Goal: Contribute content: Add original content to the website for others to see

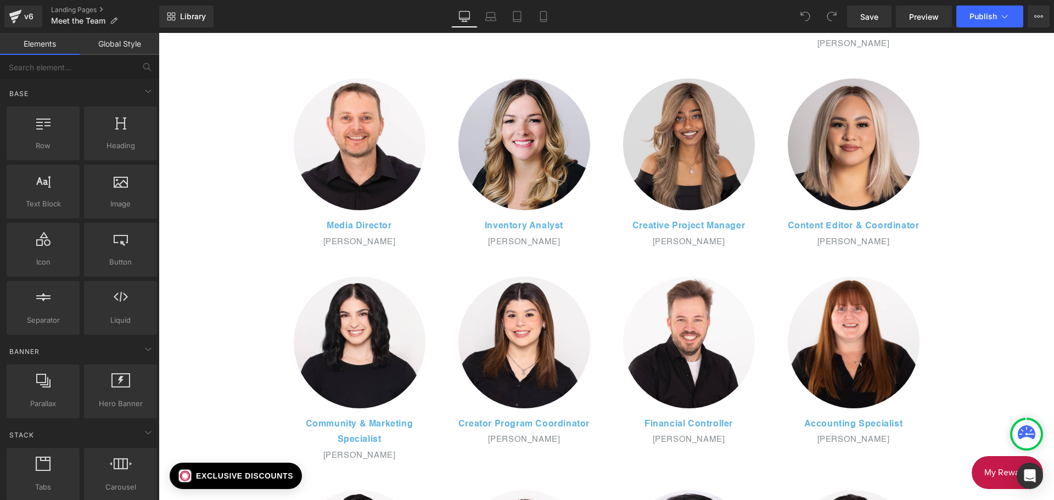
scroll to position [768, 0]
click at [693, 181] on img at bounding box center [689, 144] width 132 height 132
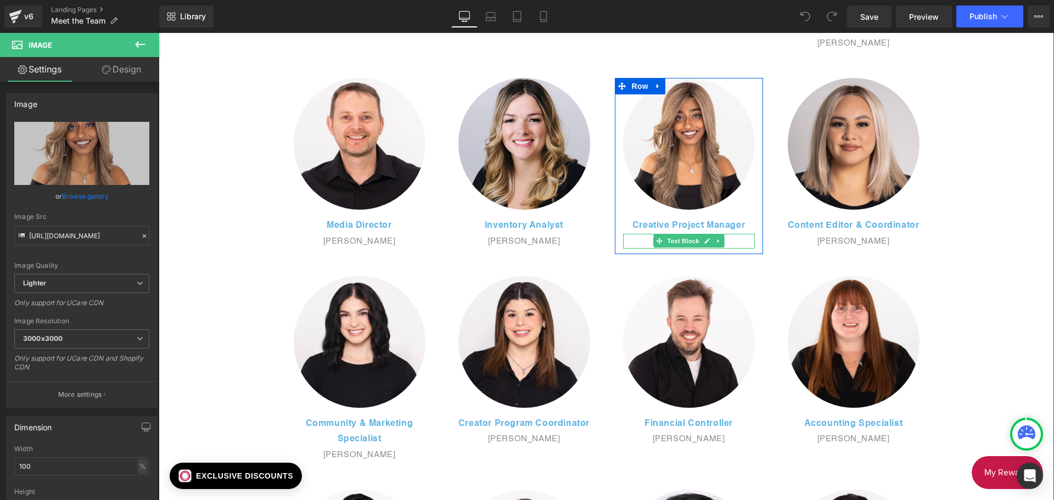
click at [740, 243] on p "[PERSON_NAME]" at bounding box center [689, 241] width 132 height 15
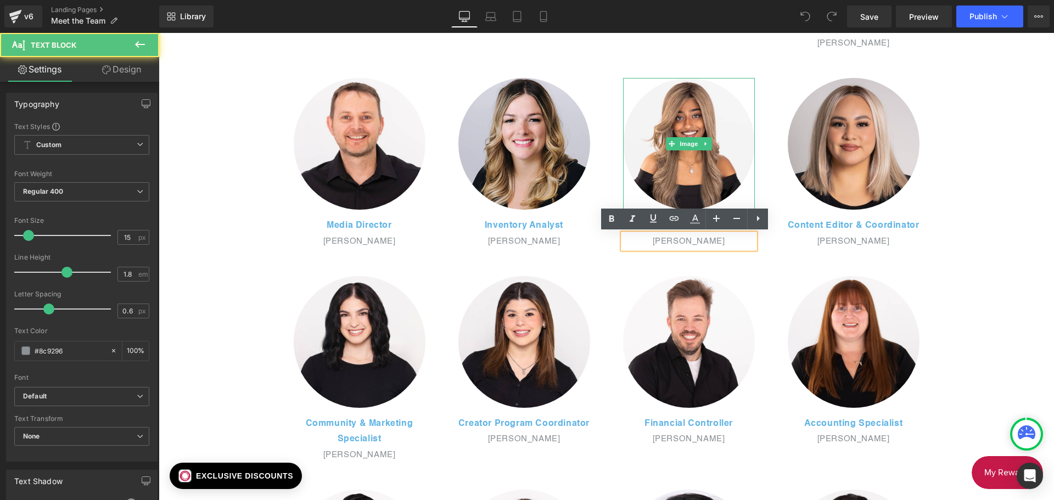
click at [752, 122] on div at bounding box center [753, 144] width 3 height 132
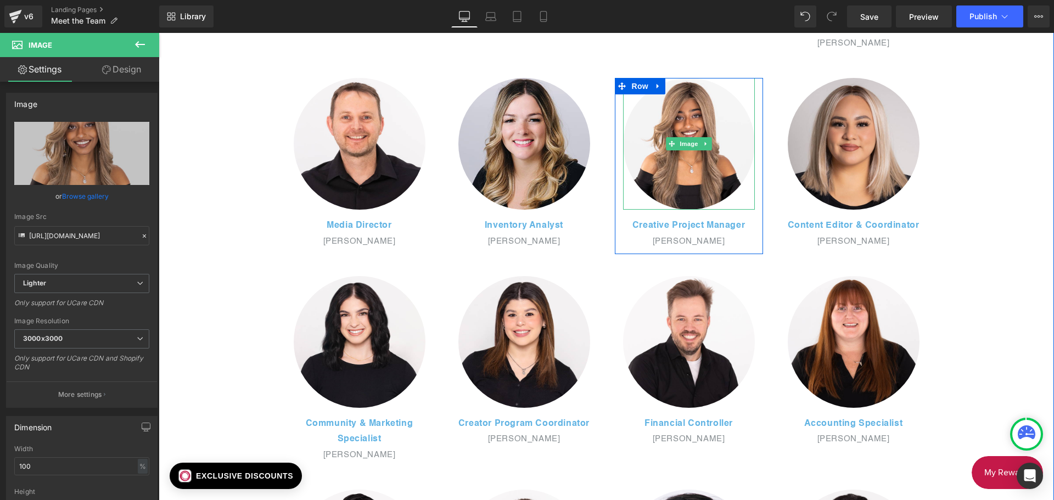
click at [738, 100] on div at bounding box center [689, 144] width 132 height 132
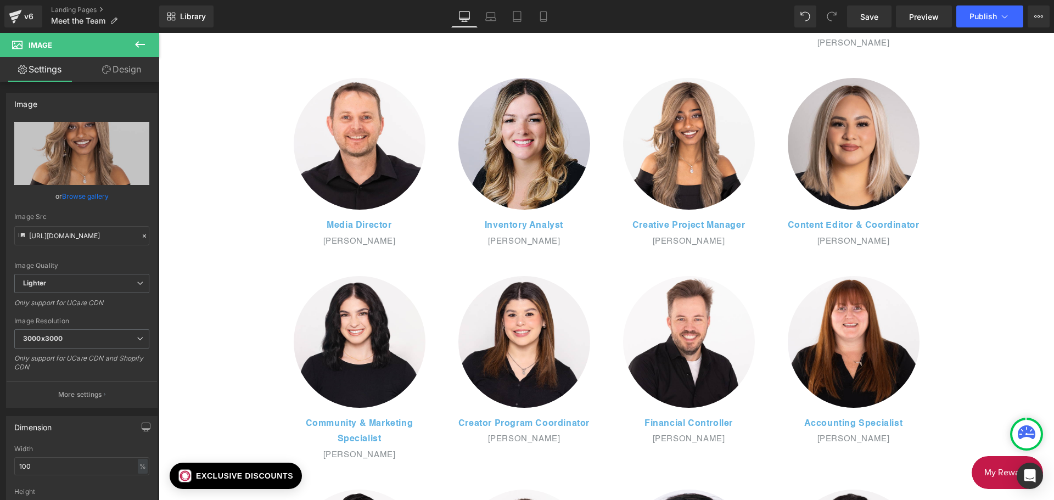
click at [136, 46] on icon at bounding box center [139, 44] width 13 height 13
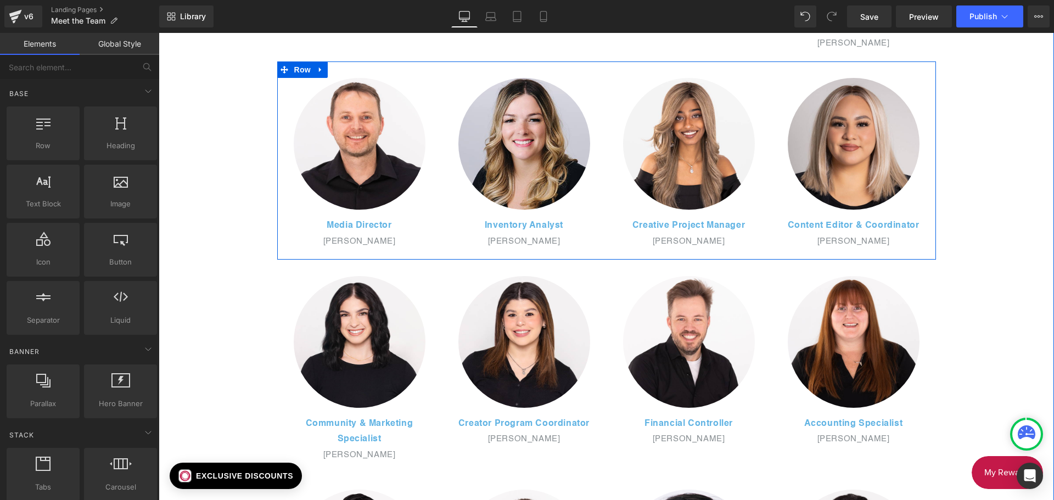
click at [613, 70] on div "Image Media Director Text Block [PERSON_NAME] Text Block Row Image Inventory An…" at bounding box center [606, 160] width 659 height 198
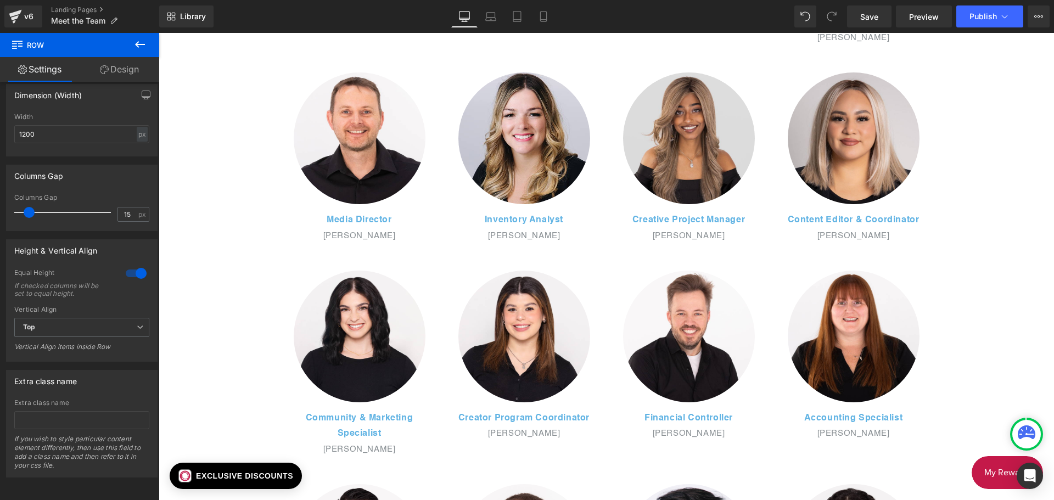
scroll to position [776, 0]
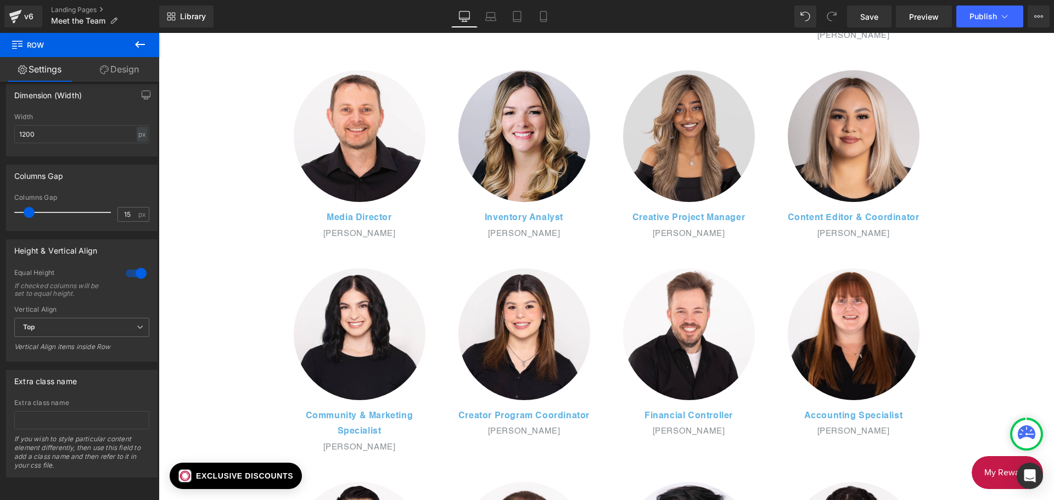
click at [663, 137] on div "Image" at bounding box center [689, 136] width 132 height 132
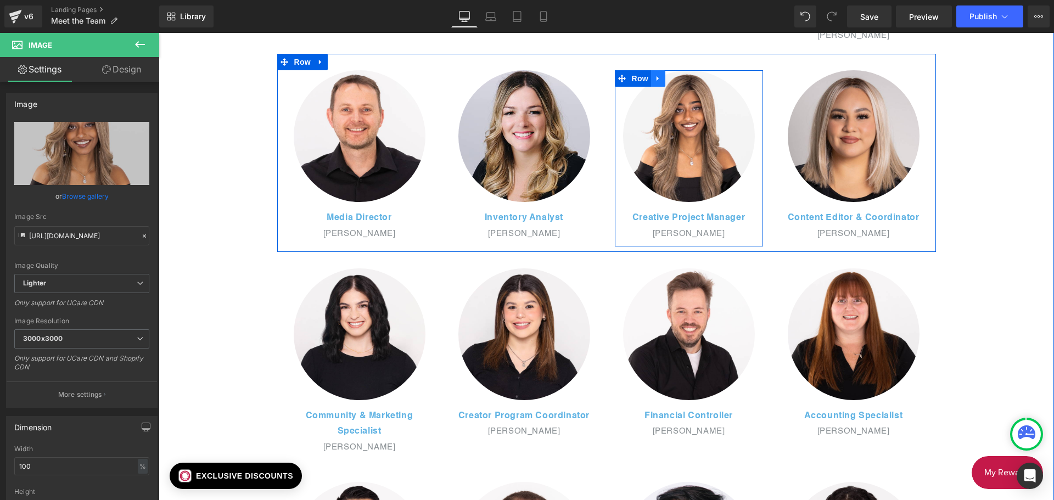
click at [657, 78] on icon at bounding box center [658, 78] width 8 height 8
click at [680, 80] on link at bounding box center [687, 78] width 14 height 16
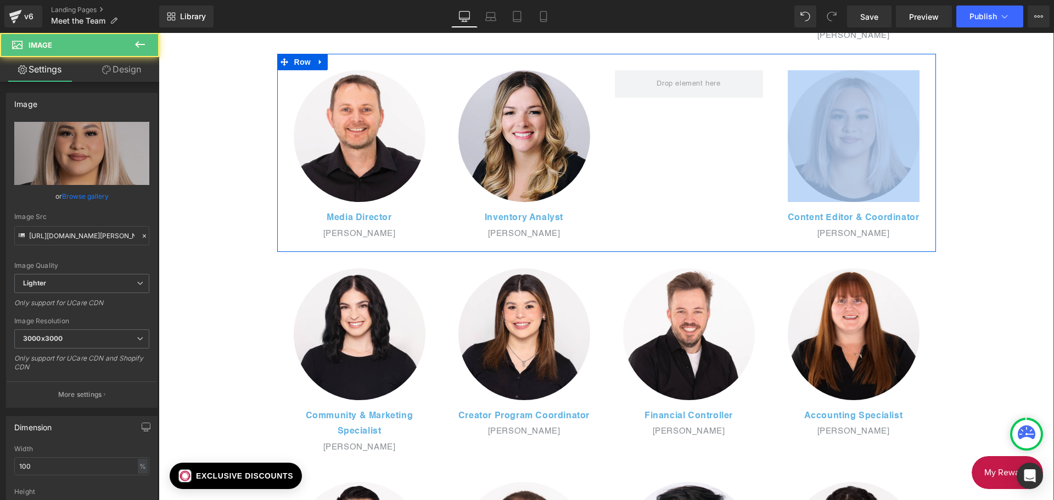
drag, startPoint x: 795, startPoint y: 188, endPoint x: 742, endPoint y: 185, distance: 53.3
click at [742, 185] on div "Image Media Director Text Block [PERSON_NAME] Text Block Row Image Inventory An…" at bounding box center [606, 153] width 659 height 198
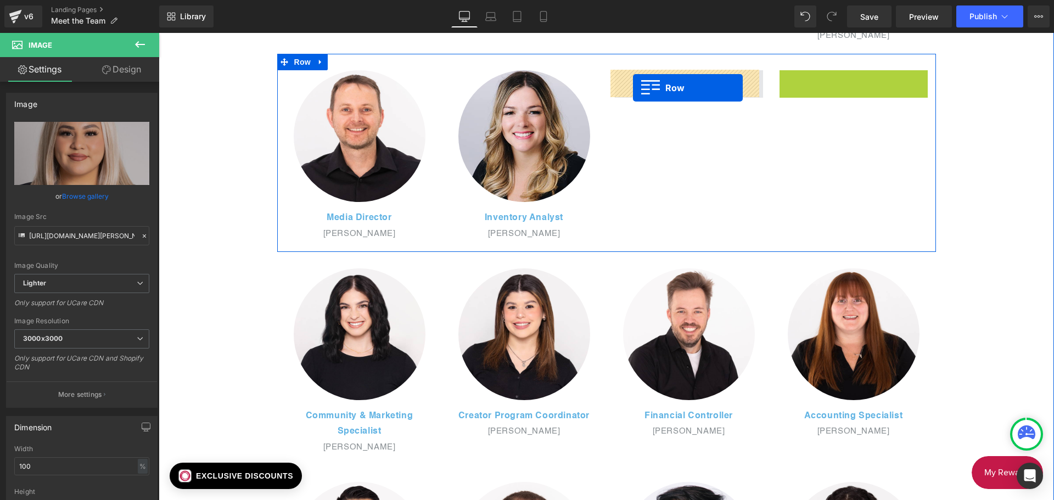
drag, startPoint x: 783, startPoint y: 79, endPoint x: 633, endPoint y: 88, distance: 150.6
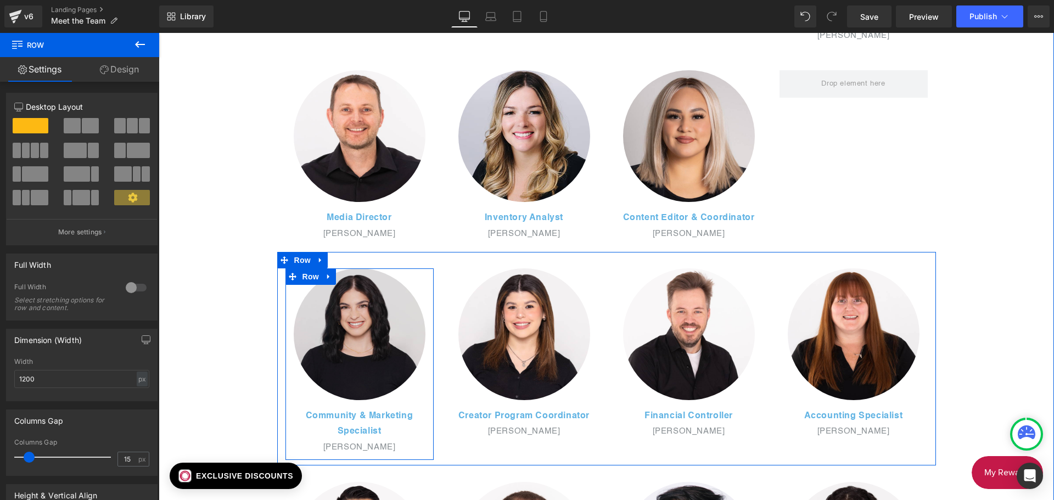
click at [345, 294] on img at bounding box center [360, 334] width 132 height 132
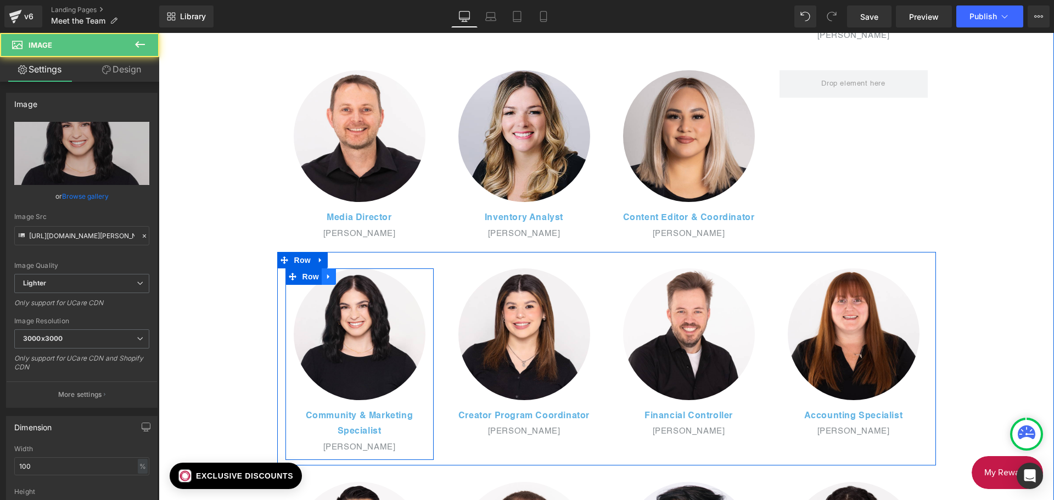
click at [328, 277] on icon at bounding box center [329, 276] width 8 height 8
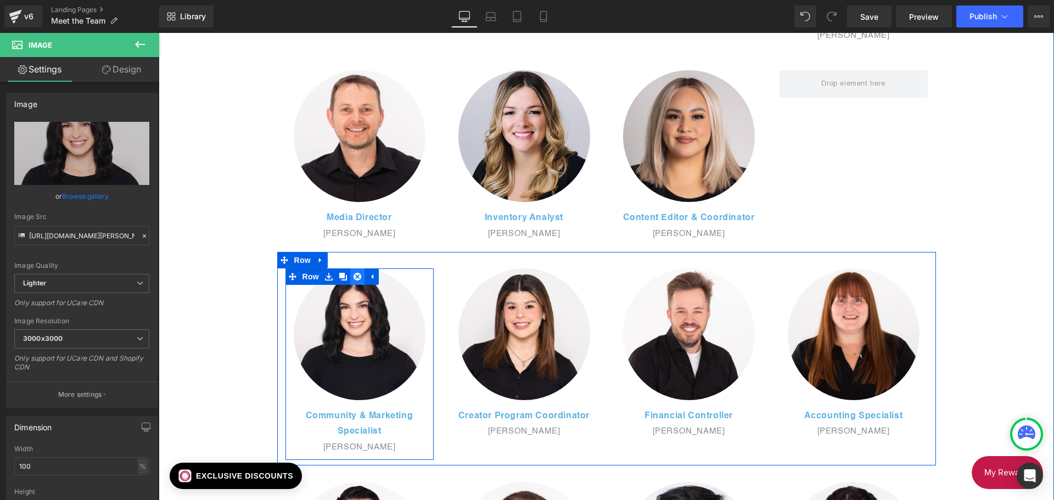
click at [353, 279] on icon at bounding box center [357, 277] width 8 height 8
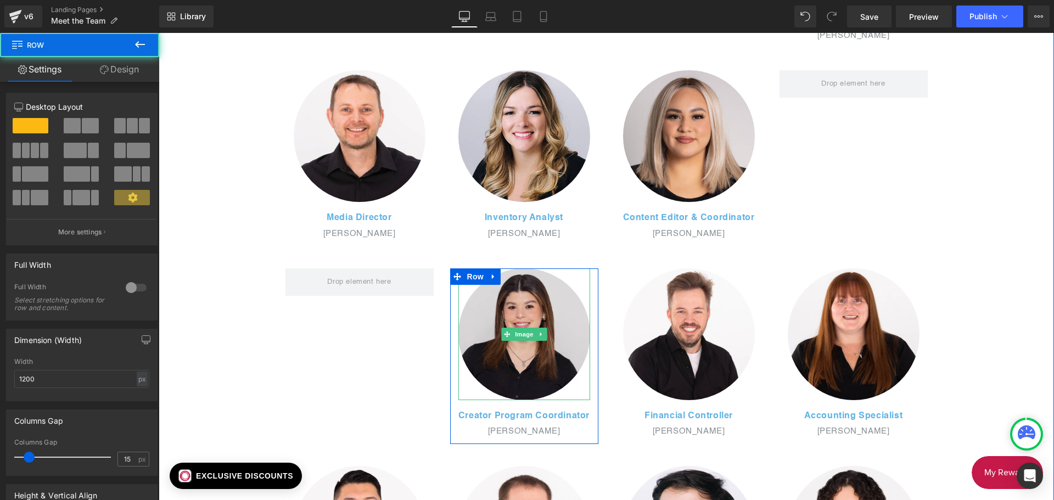
drag, startPoint x: 453, startPoint y: 356, endPoint x: 525, endPoint y: 288, distance: 99.4
click at [534, 301] on div "Image Creator Program Coordinator Text Block [PERSON_NAME] Text Block" at bounding box center [524, 353] width 148 height 171
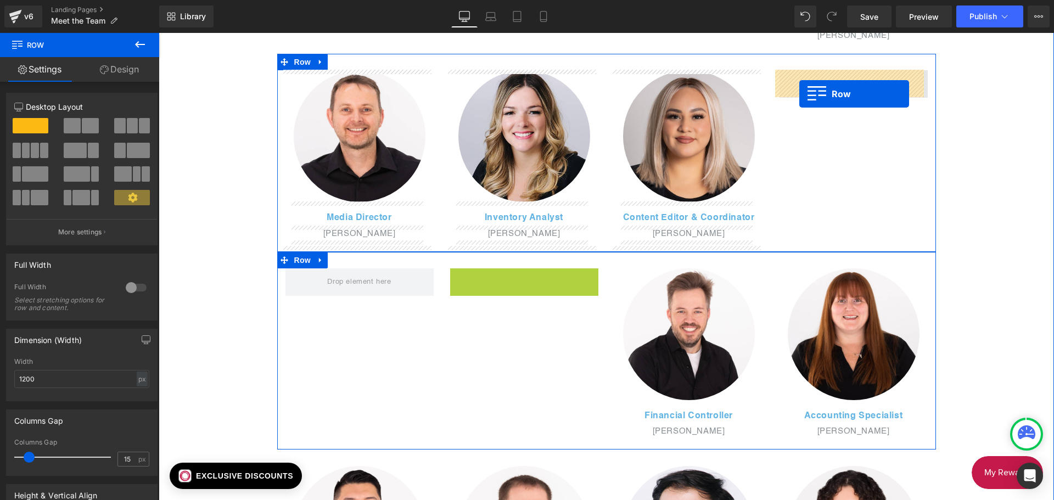
drag, startPoint x: 451, startPoint y: 276, endPoint x: 799, endPoint y: 89, distance: 394.6
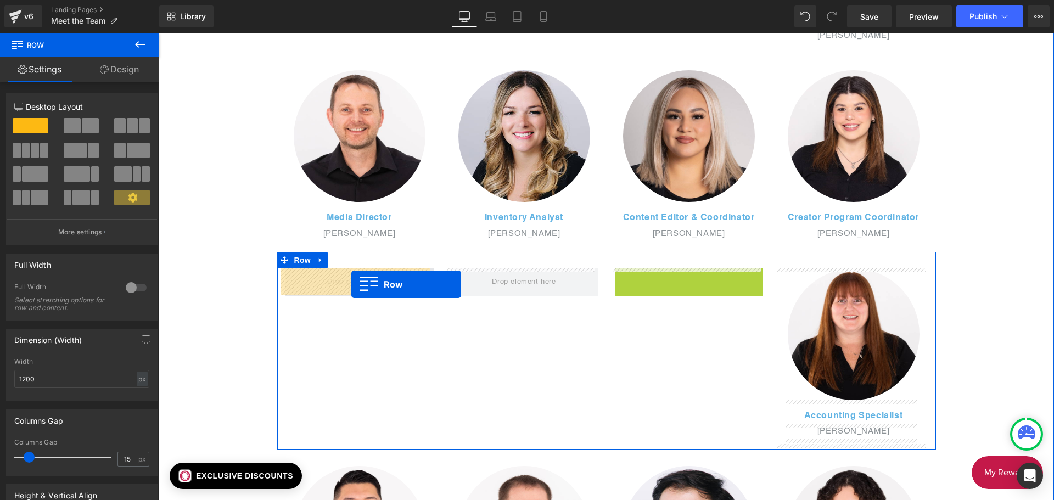
drag, startPoint x: 618, startPoint y: 274, endPoint x: 349, endPoint y: 285, distance: 269.2
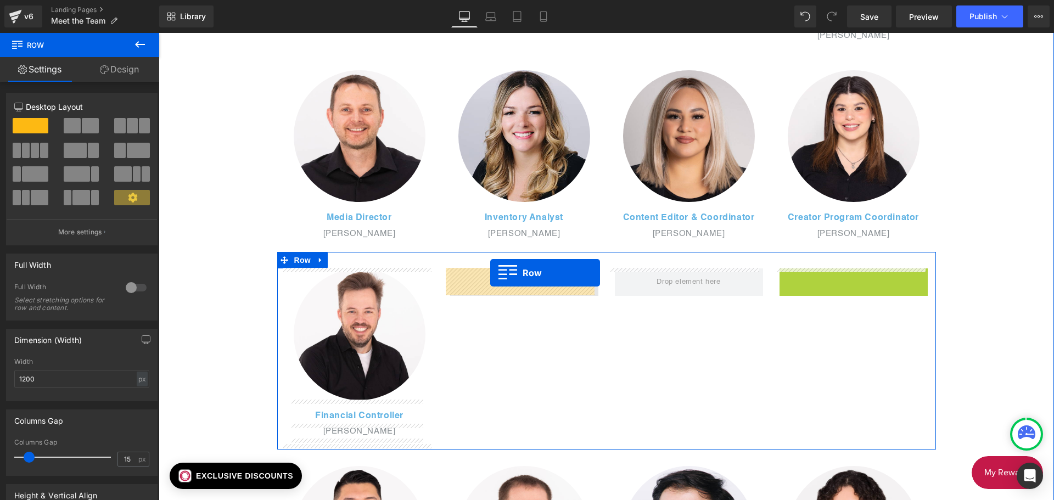
drag, startPoint x: 782, startPoint y: 276, endPoint x: 490, endPoint y: 273, distance: 291.5
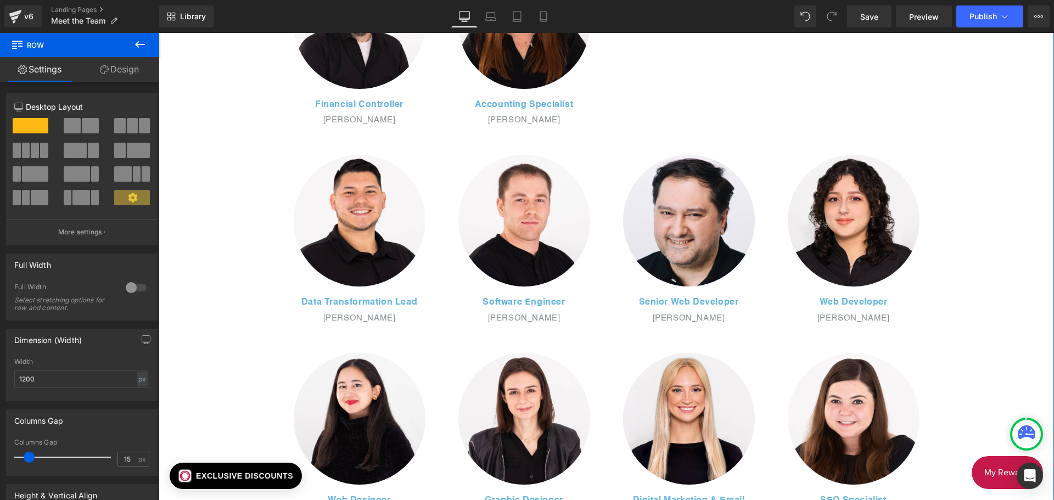
scroll to position [1087, 0]
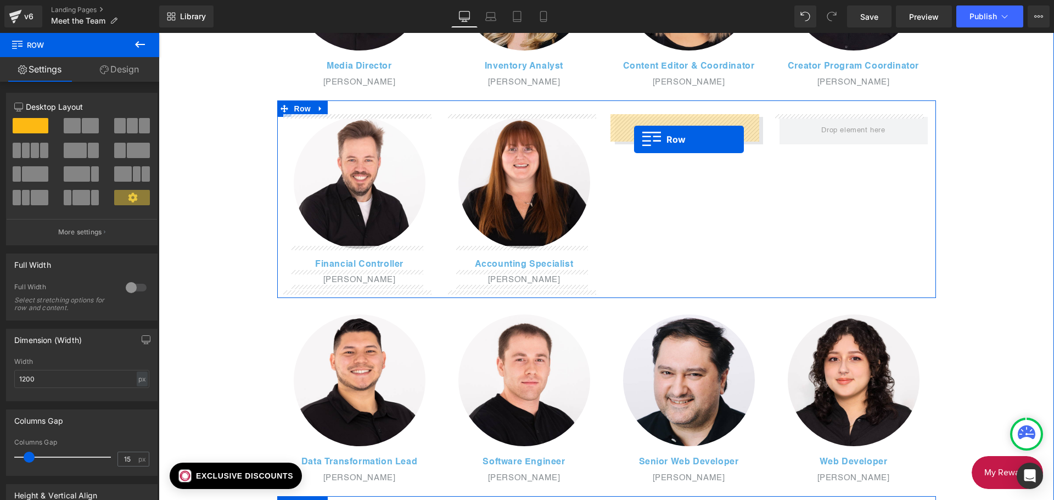
drag, startPoint x: 617, startPoint y: 361, endPoint x: 632, endPoint y: 137, distance: 224.5
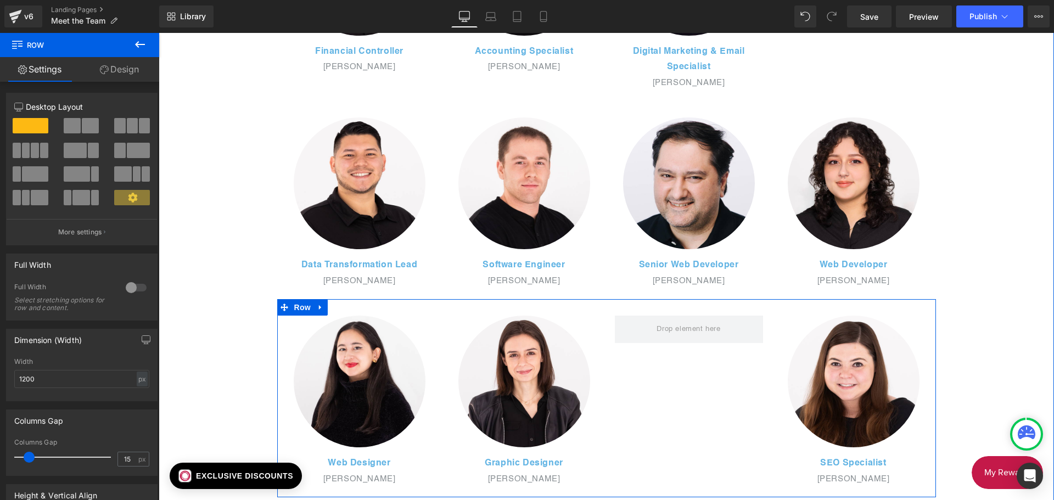
scroll to position [1141, 0]
click at [787, 323] on icon at bounding box center [790, 323] width 6 height 6
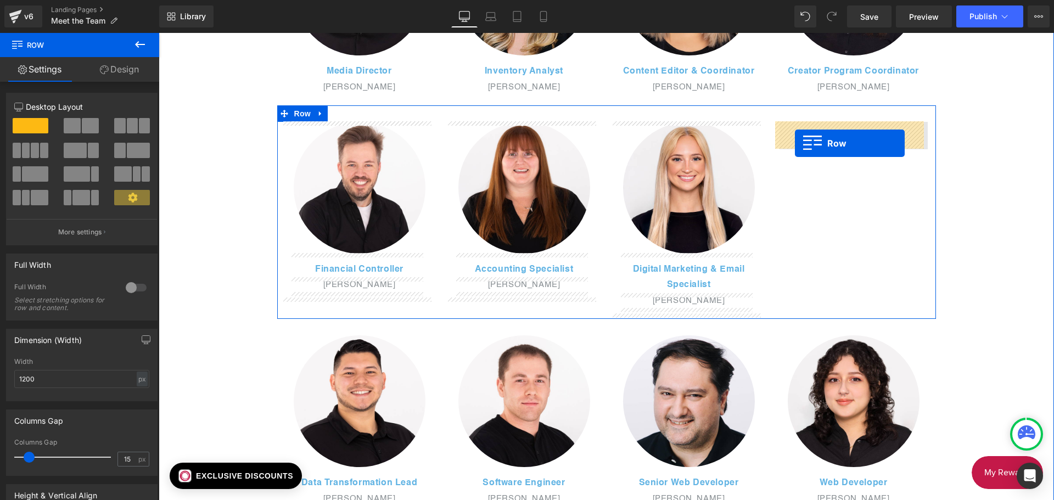
drag, startPoint x: 783, startPoint y: 324, endPoint x: 795, endPoint y: 143, distance: 181.0
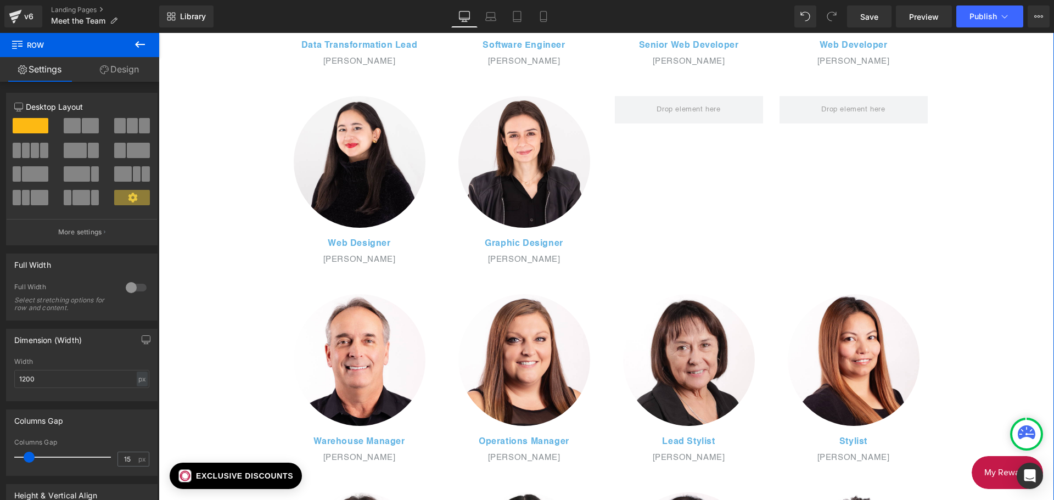
scroll to position [1361, 0]
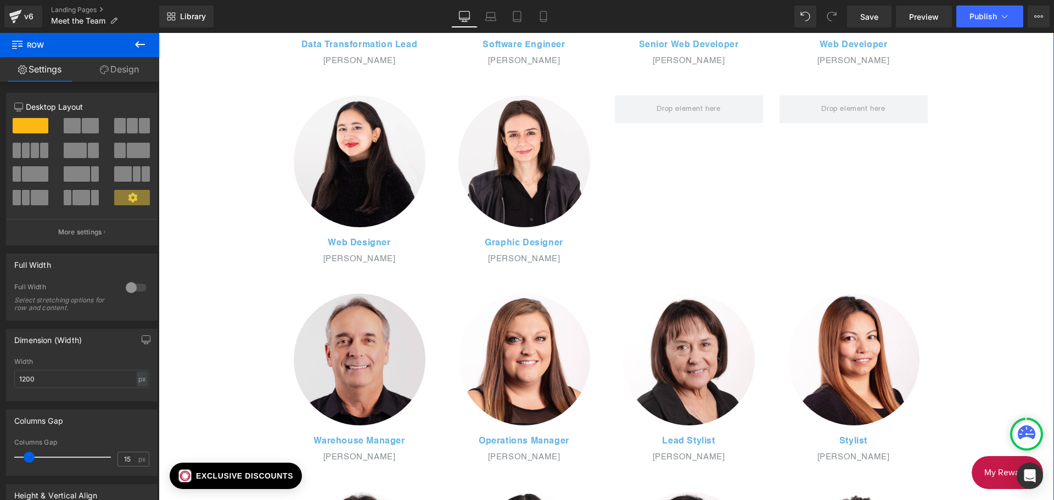
click at [310, 313] on img at bounding box center [360, 360] width 132 height 132
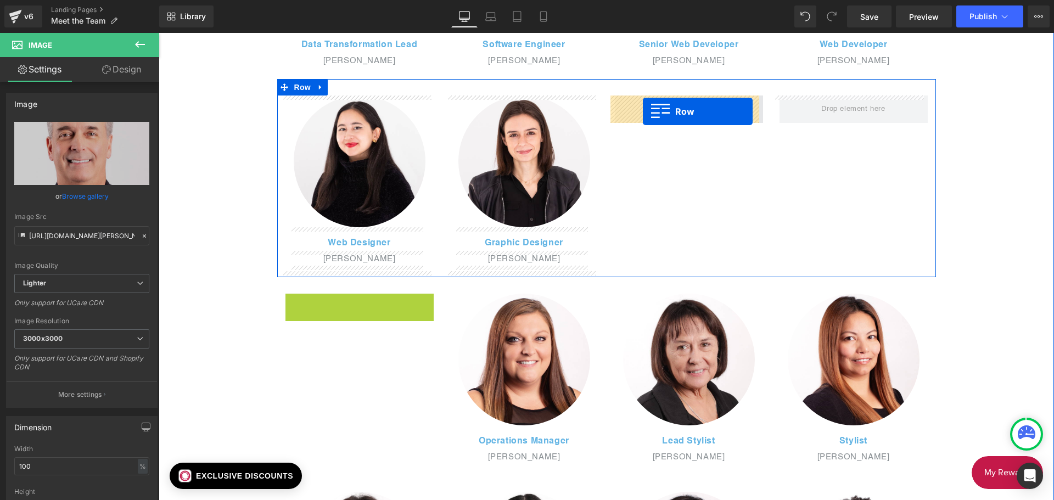
drag, startPoint x: 288, startPoint y: 301, endPoint x: 643, endPoint y: 111, distance: 402.2
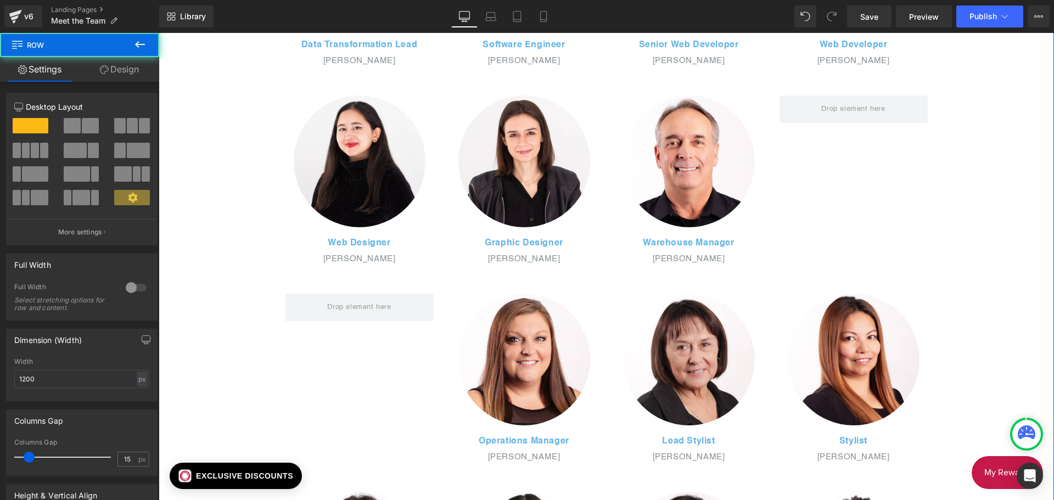
click at [465, 311] on div at bounding box center [524, 360] width 132 height 132
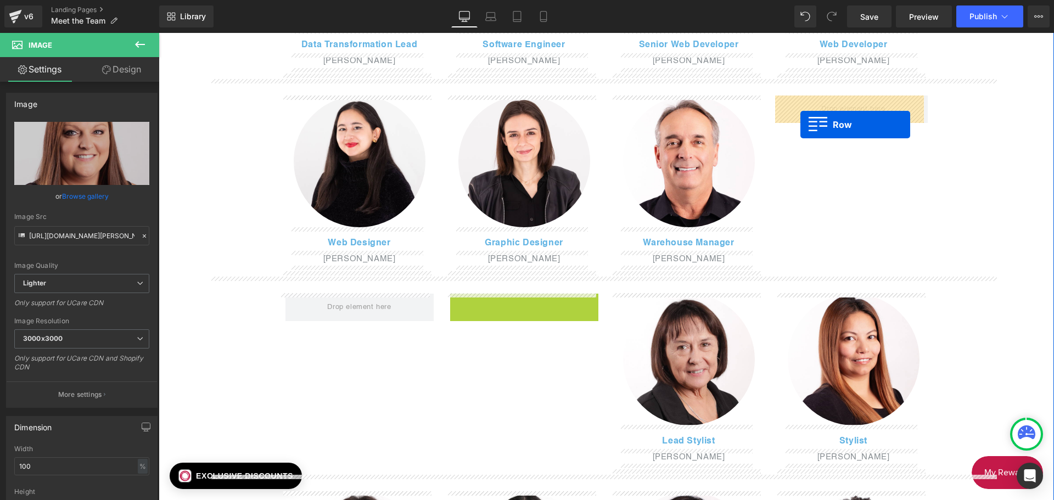
drag, startPoint x: 453, startPoint y: 301, endPoint x: 800, endPoint y: 124, distance: 389.6
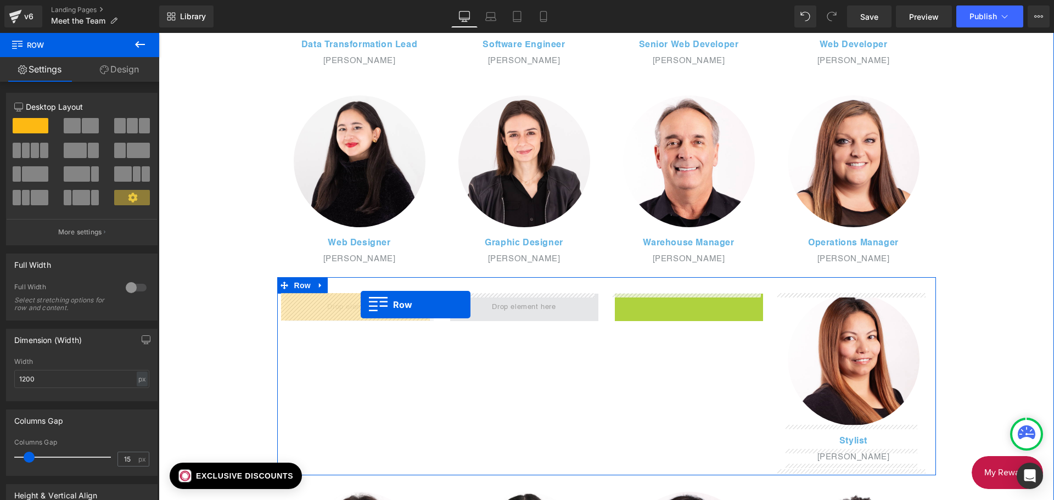
drag, startPoint x: 615, startPoint y: 303, endPoint x: 454, endPoint y: 307, distance: 160.9
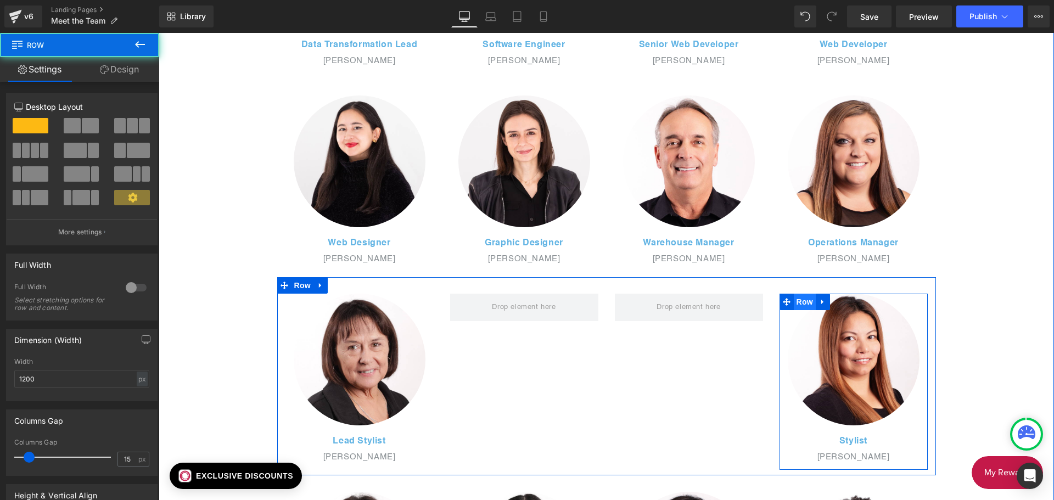
click at [799, 305] on span "Row" at bounding box center [805, 302] width 22 height 16
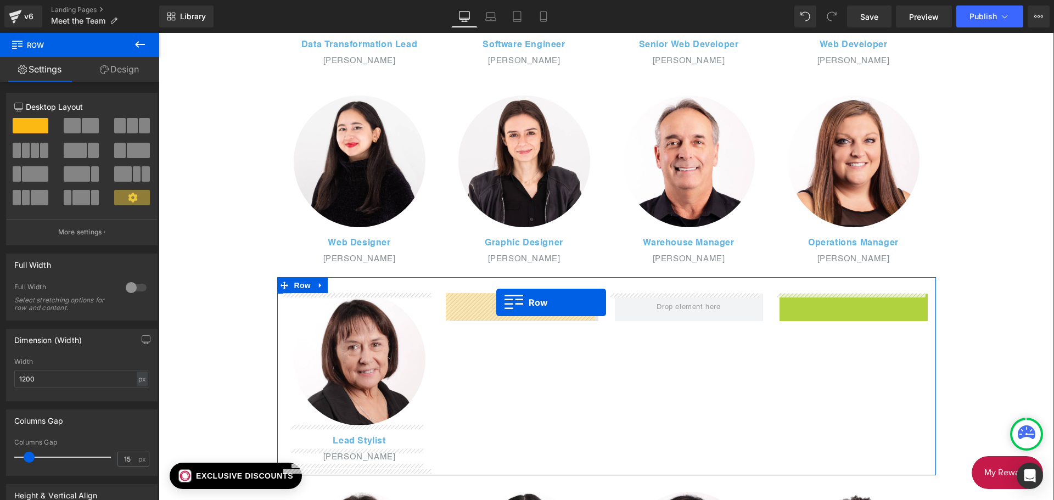
drag, startPoint x: 782, startPoint y: 299, endPoint x: 496, endPoint y: 302, distance: 286.0
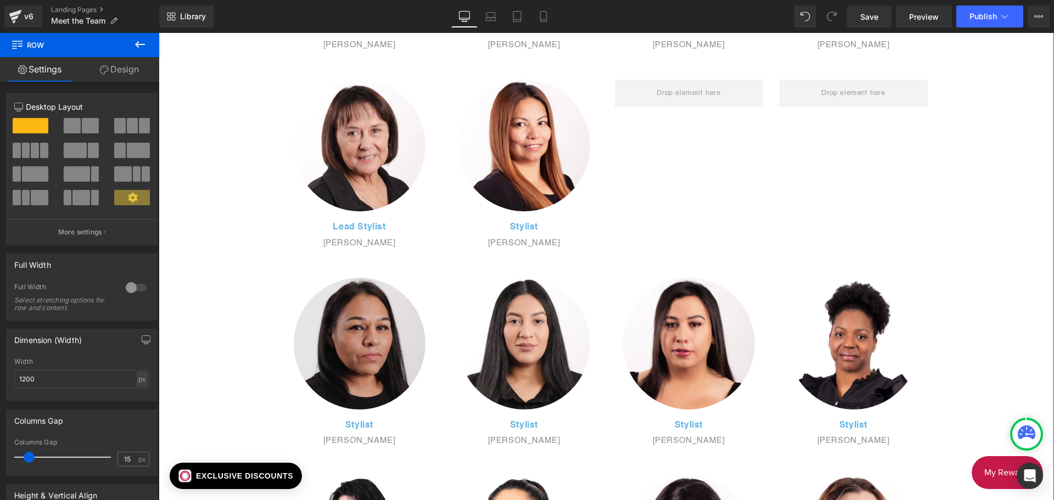
click at [321, 305] on img at bounding box center [360, 344] width 132 height 132
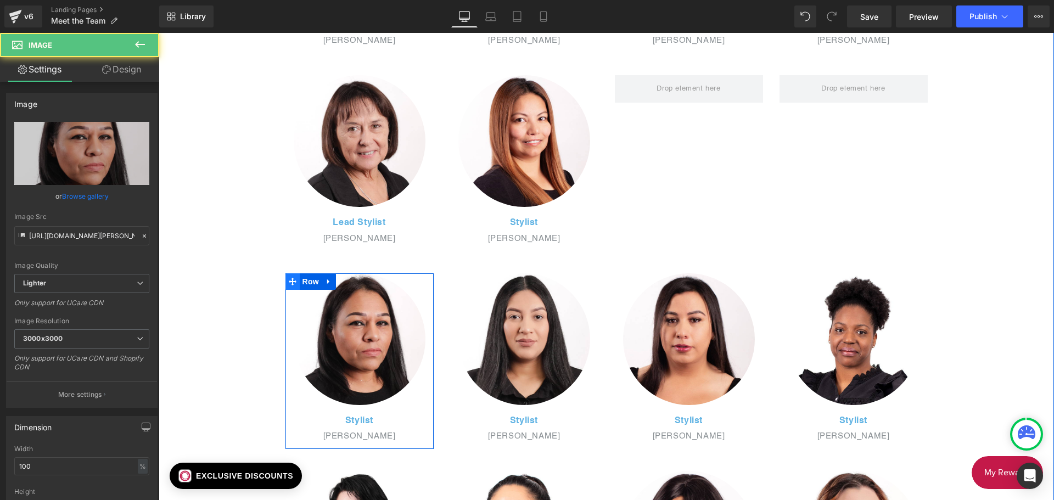
scroll to position [1580, 0]
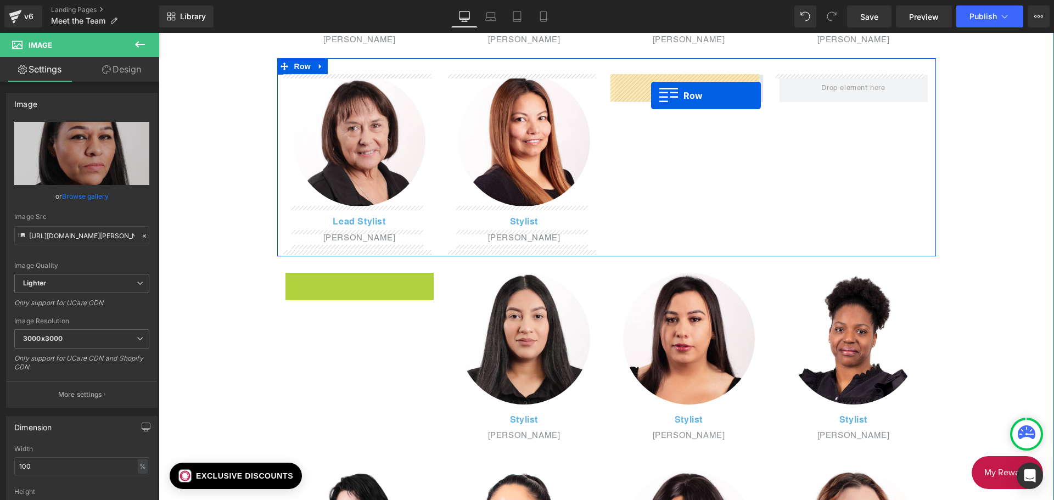
drag, startPoint x: 285, startPoint y: 281, endPoint x: 651, endPoint y: 96, distance: 410.4
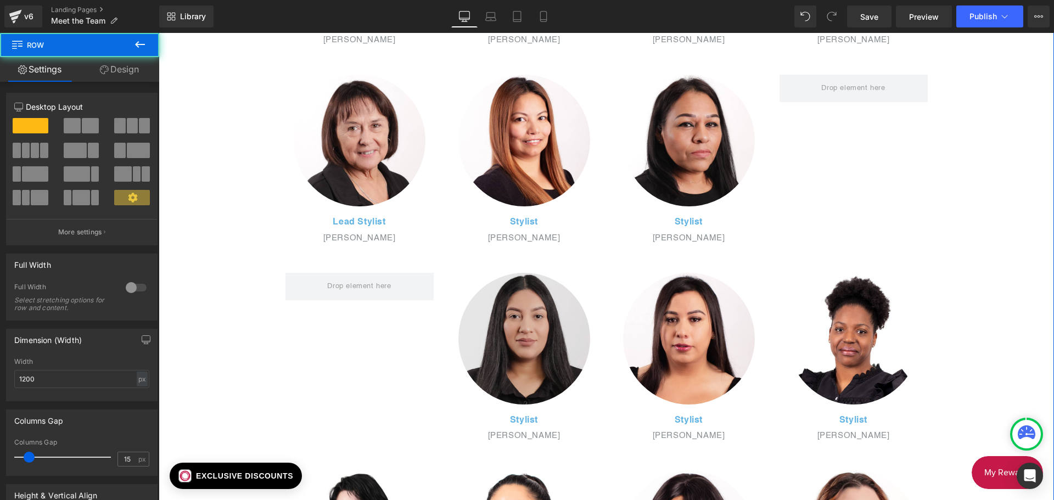
click at [502, 287] on img at bounding box center [524, 339] width 132 height 132
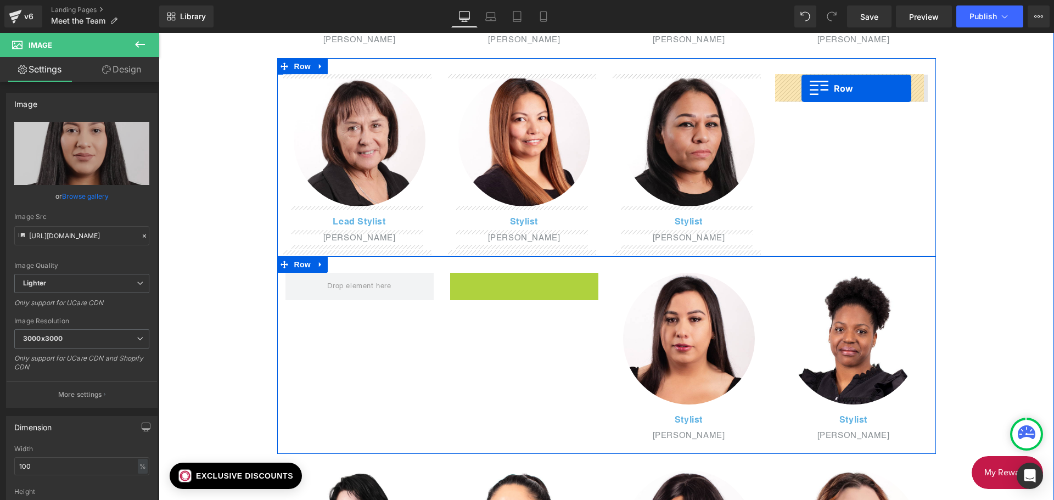
drag, startPoint x: 452, startPoint y: 278, endPoint x: 801, endPoint y: 88, distance: 397.4
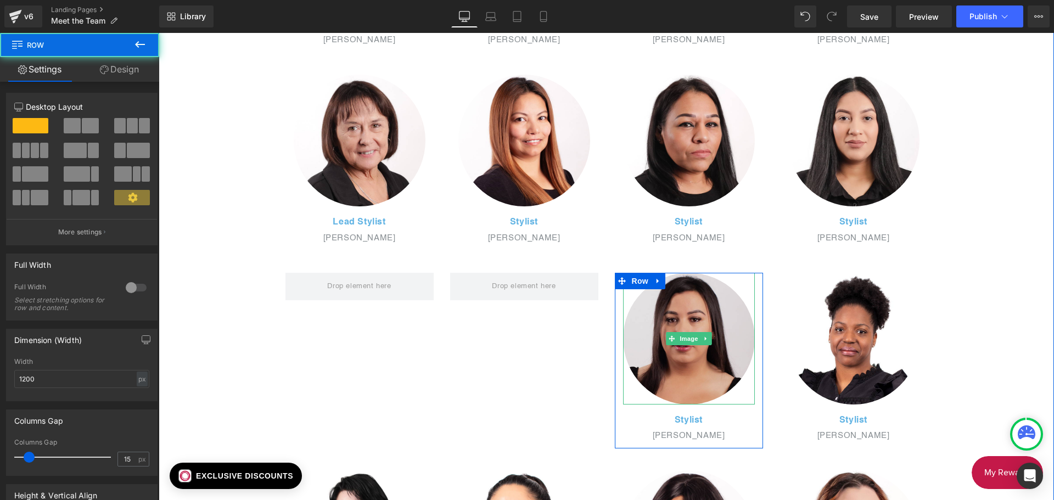
click at [636, 312] on img at bounding box center [689, 339] width 132 height 132
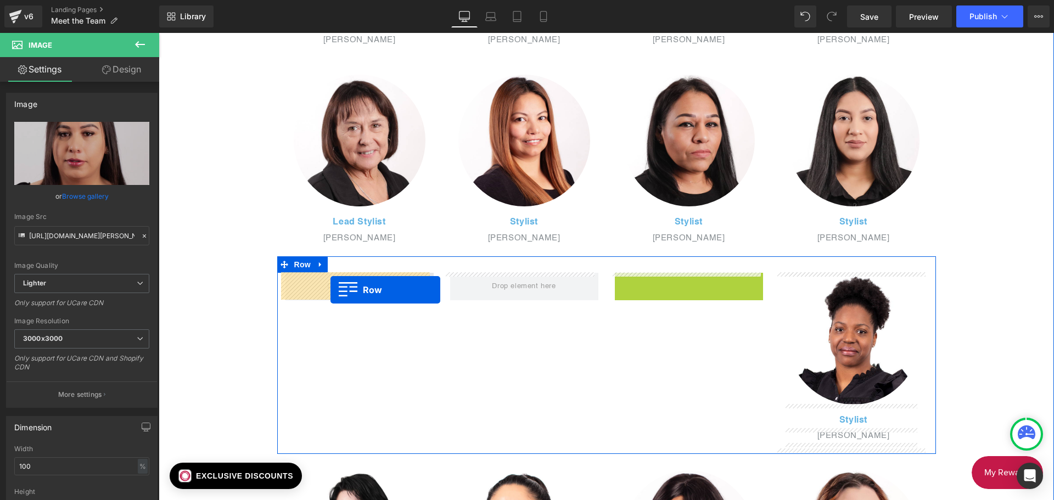
drag, startPoint x: 615, startPoint y: 283, endPoint x: 330, endPoint y: 290, distance: 284.4
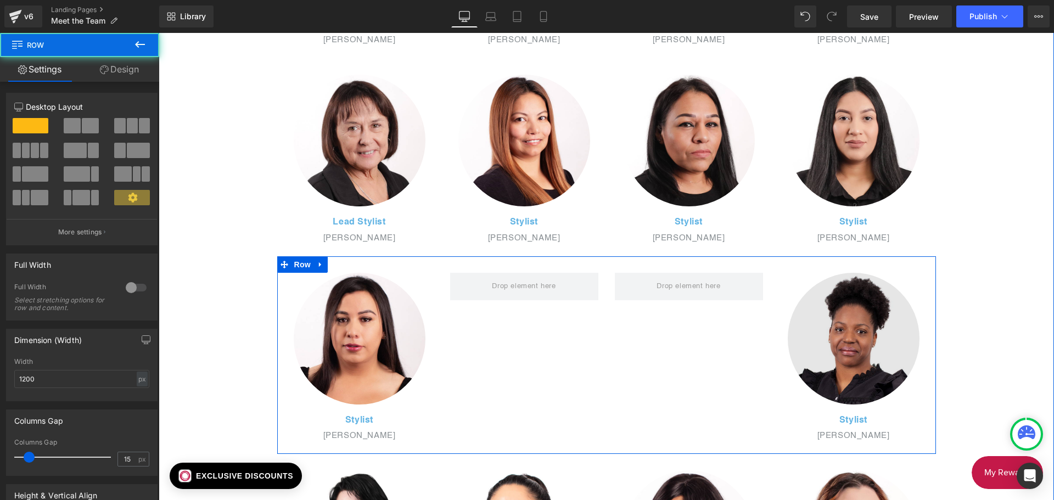
click at [804, 295] on img at bounding box center [854, 339] width 132 height 132
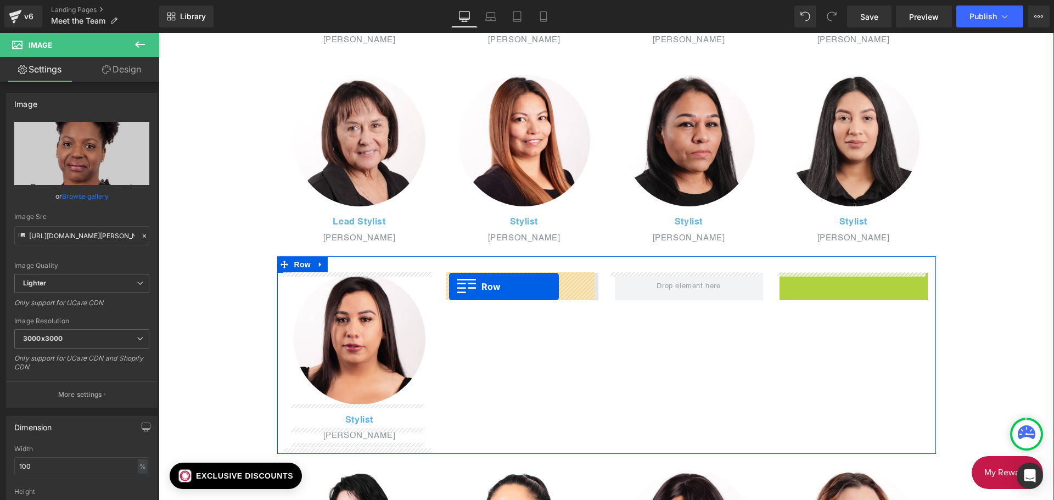
drag, startPoint x: 781, startPoint y: 280, endPoint x: 449, endPoint y: 287, distance: 331.6
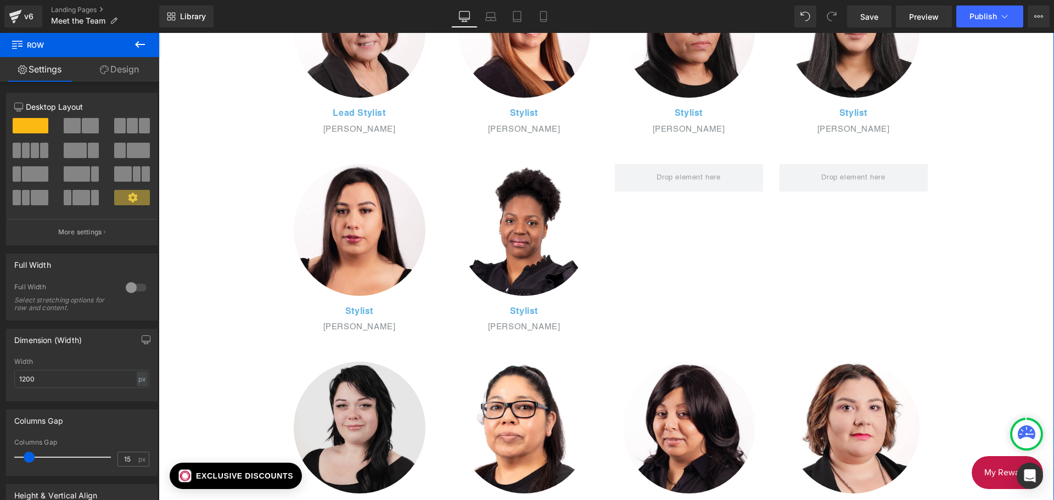
scroll to position [1689, 0]
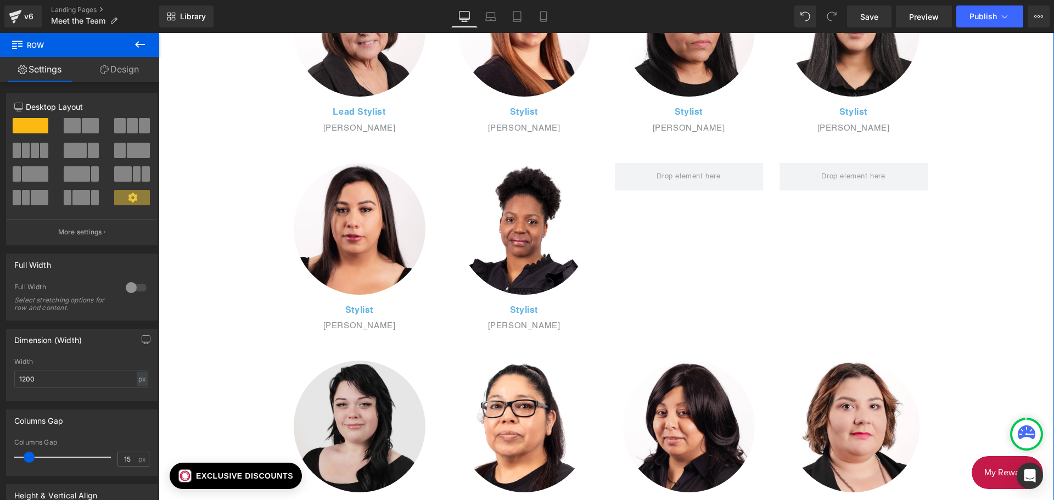
click at [385, 372] on img at bounding box center [360, 427] width 132 height 132
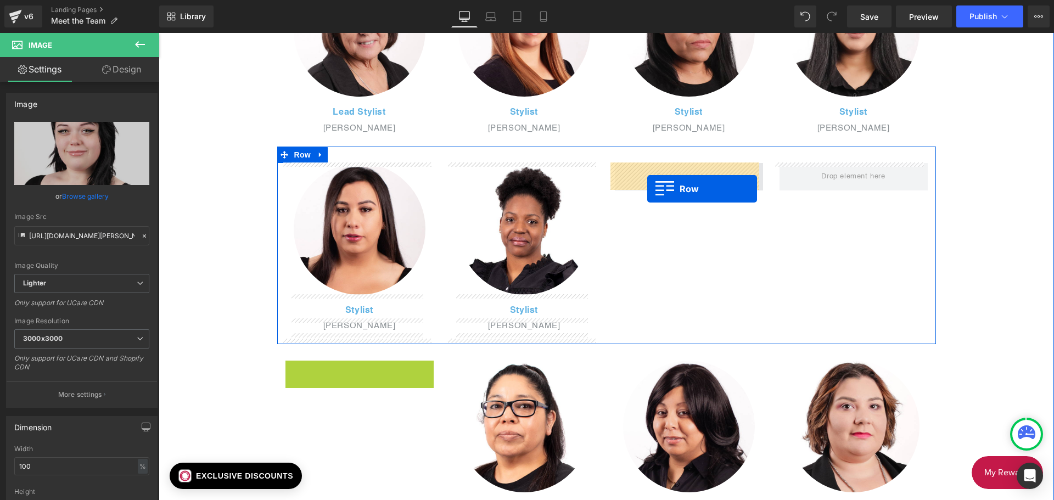
drag, startPoint x: 288, startPoint y: 369, endPoint x: 648, endPoint y: 187, distance: 403.6
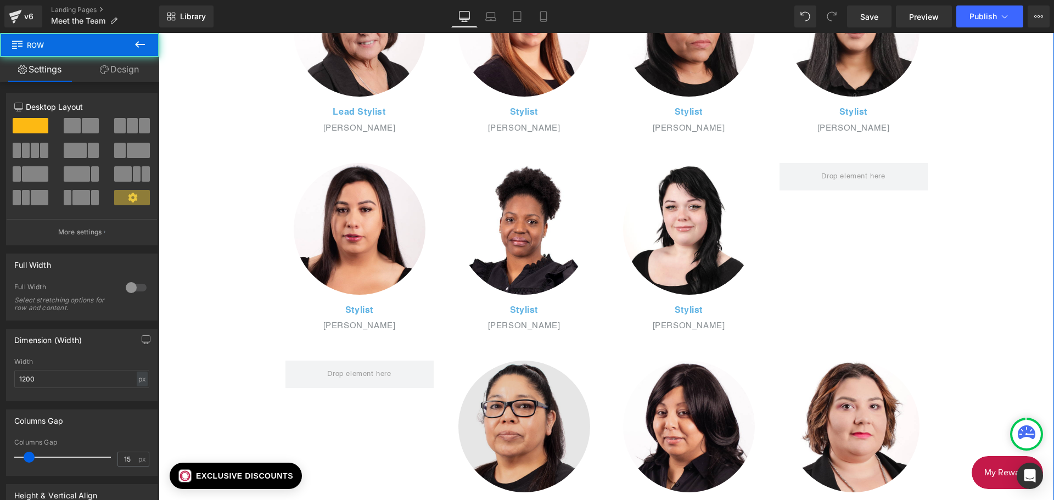
click at [497, 379] on img at bounding box center [524, 427] width 132 height 132
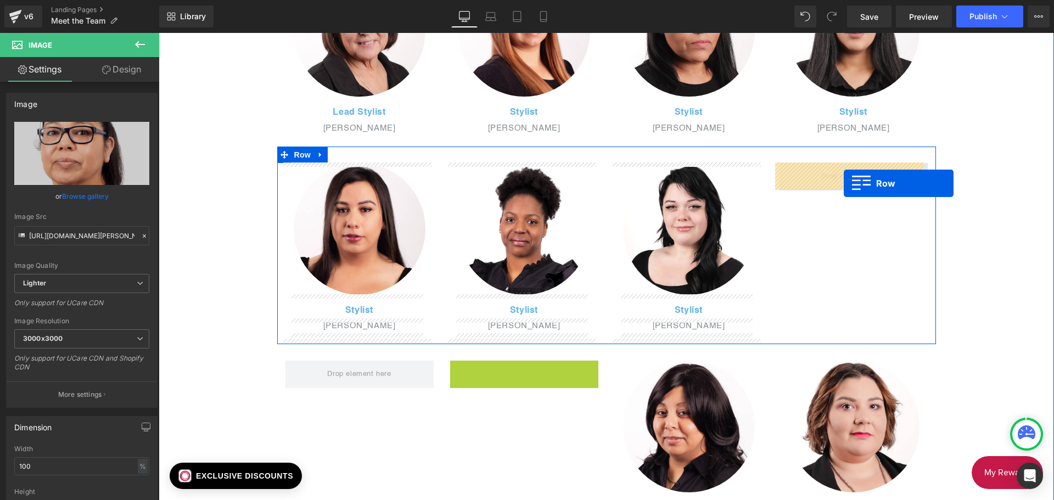
drag, startPoint x: 454, startPoint y: 368, endPoint x: 841, endPoint y: 182, distance: 429.6
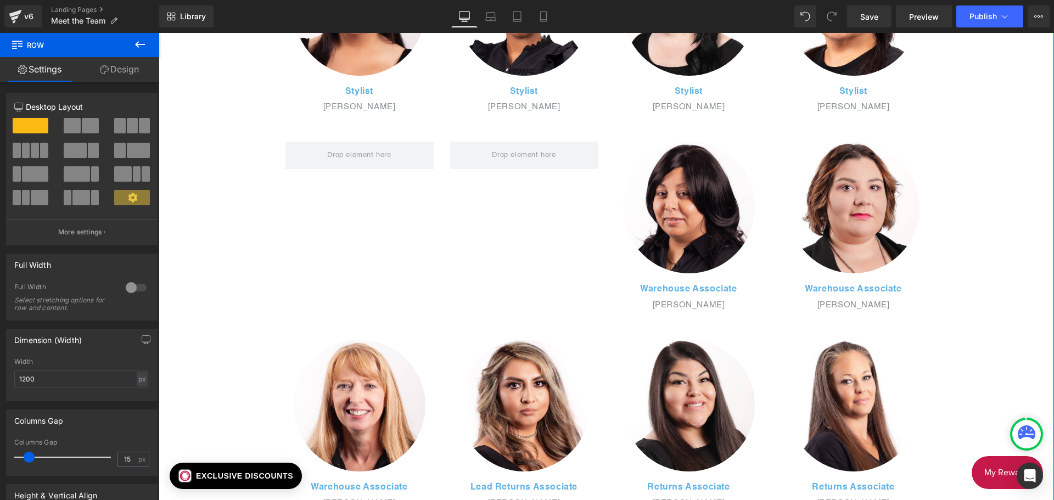
scroll to position [1909, 0]
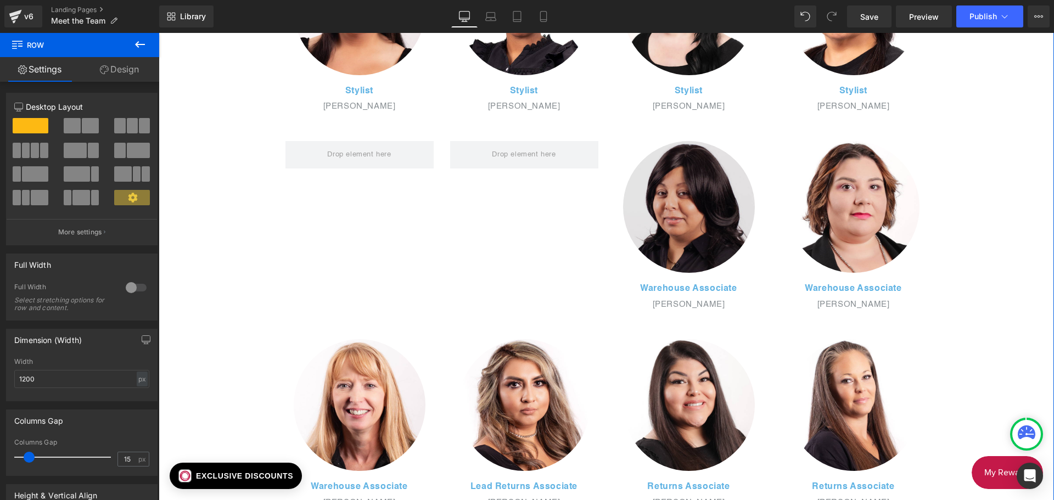
click at [647, 166] on img at bounding box center [689, 207] width 132 height 132
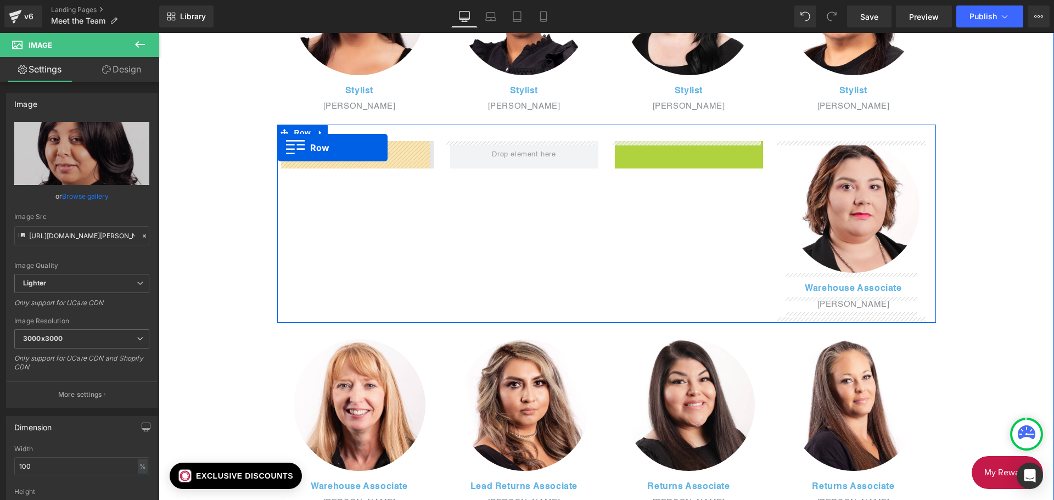
drag, startPoint x: 616, startPoint y: 149, endPoint x: 285, endPoint y: 155, distance: 331.6
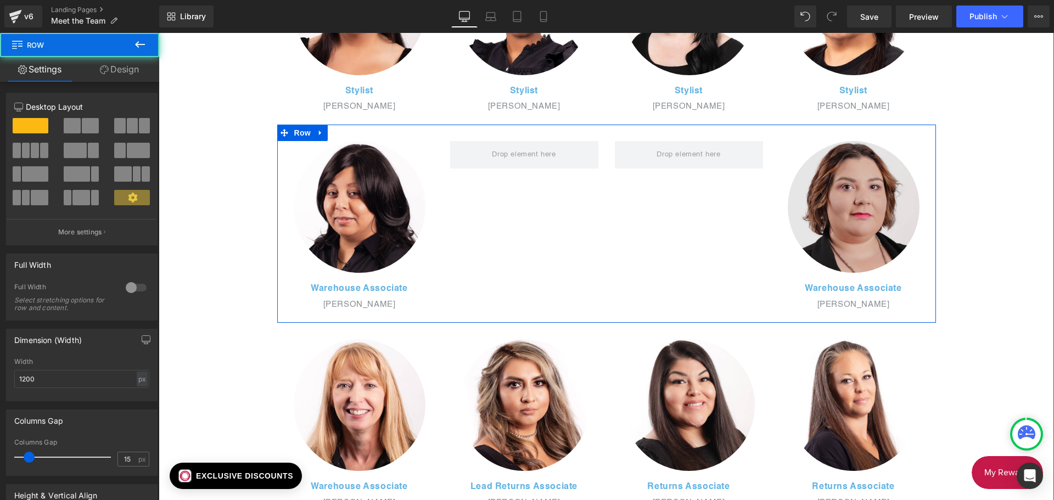
click at [808, 161] on img at bounding box center [854, 207] width 132 height 132
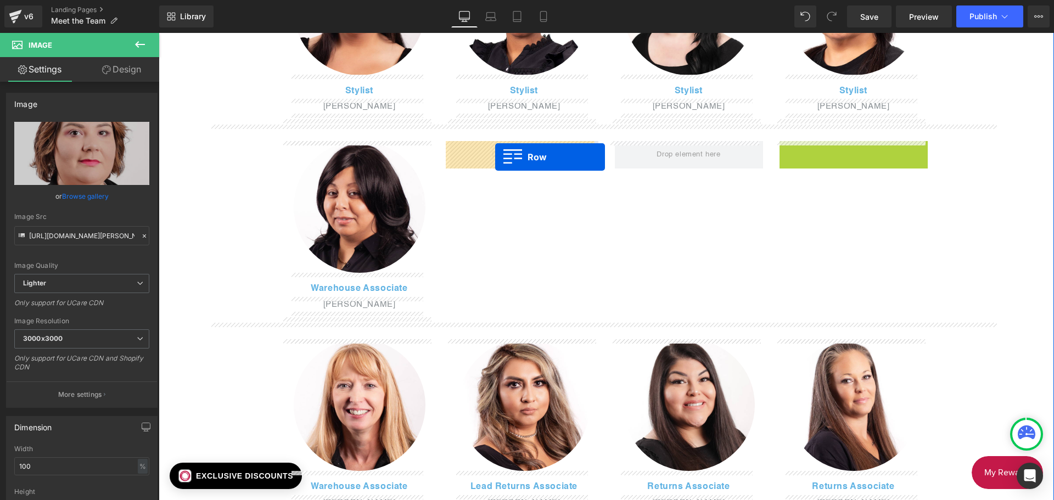
drag, startPoint x: 783, startPoint y: 149, endPoint x: 493, endPoint y: 158, distance: 290.5
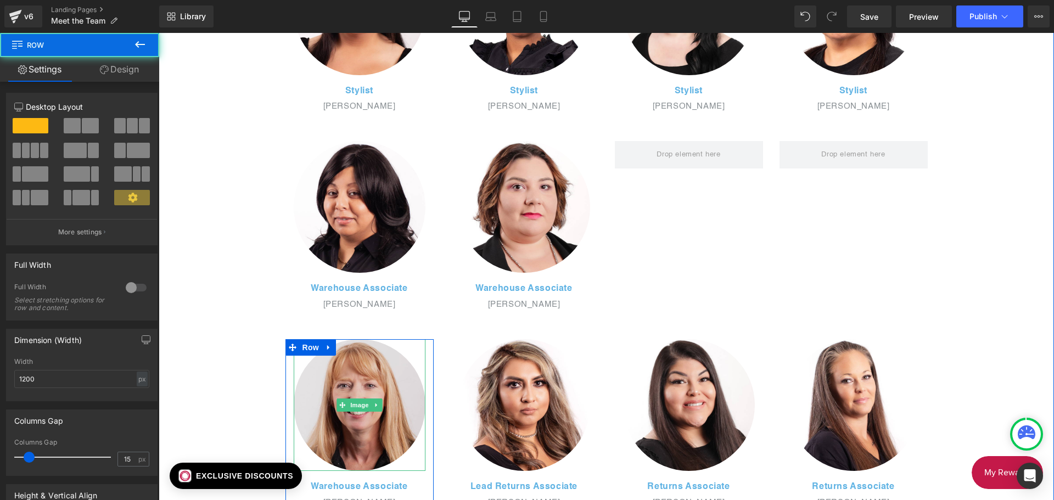
click at [366, 392] on img at bounding box center [360, 405] width 132 height 132
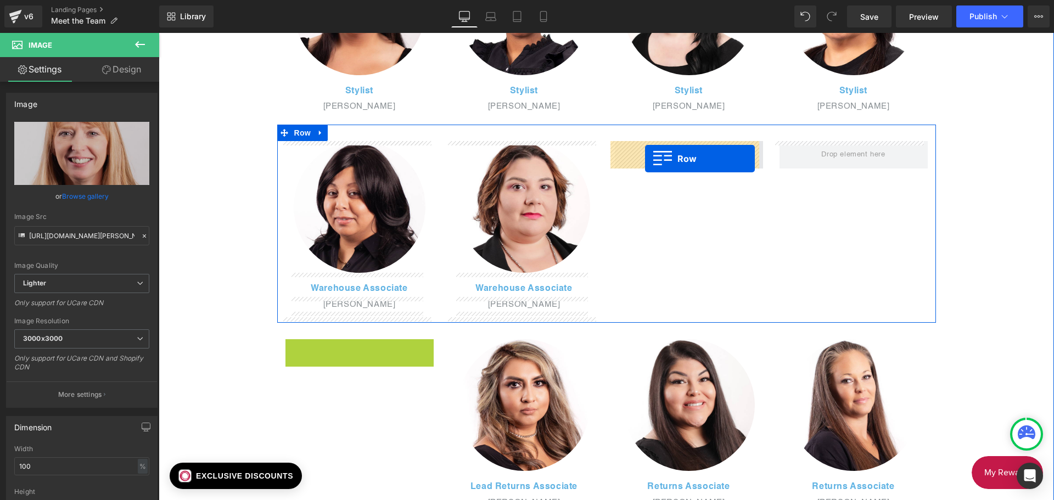
drag, startPoint x: 287, startPoint y: 351, endPoint x: 645, endPoint y: 159, distance: 406.4
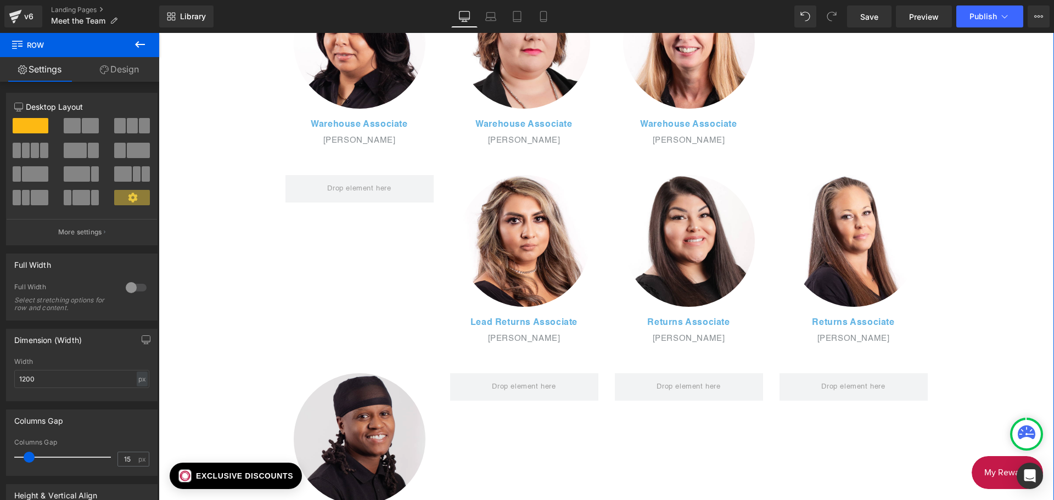
scroll to position [2074, 0]
click at [320, 391] on img at bounding box center [360, 439] width 132 height 132
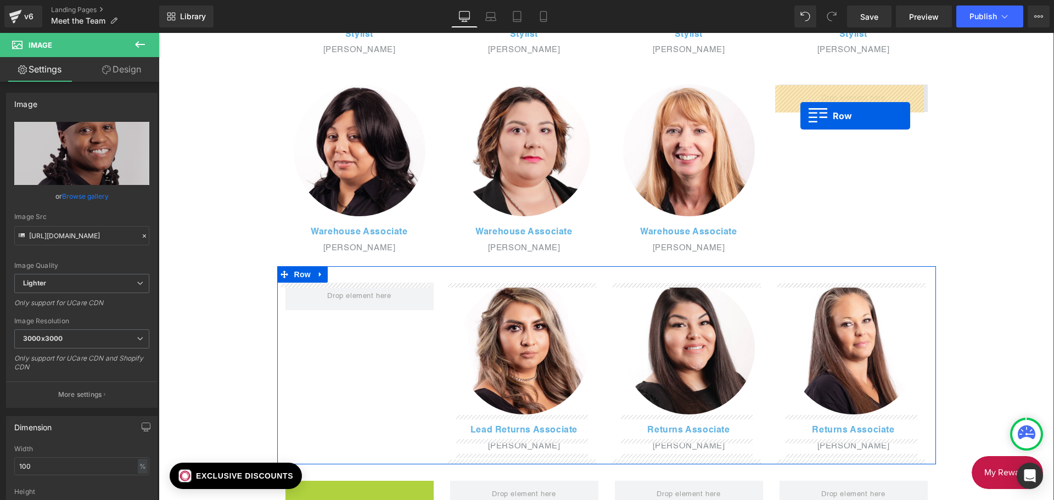
scroll to position [1964, 0]
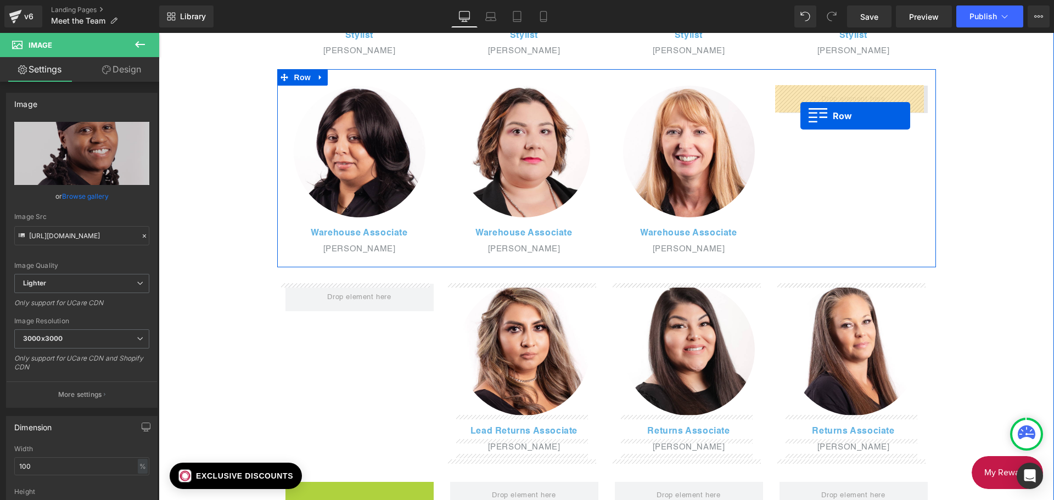
drag, startPoint x: 289, startPoint y: 382, endPoint x: 800, endPoint y: 108, distance: 579.8
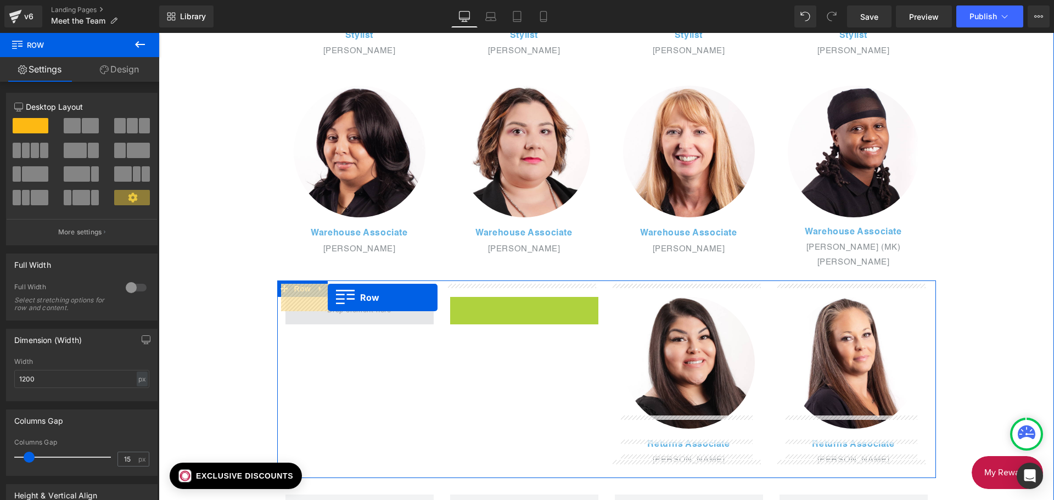
drag, startPoint x: 453, startPoint y: 294, endPoint x: 327, endPoint y: 298, distance: 125.8
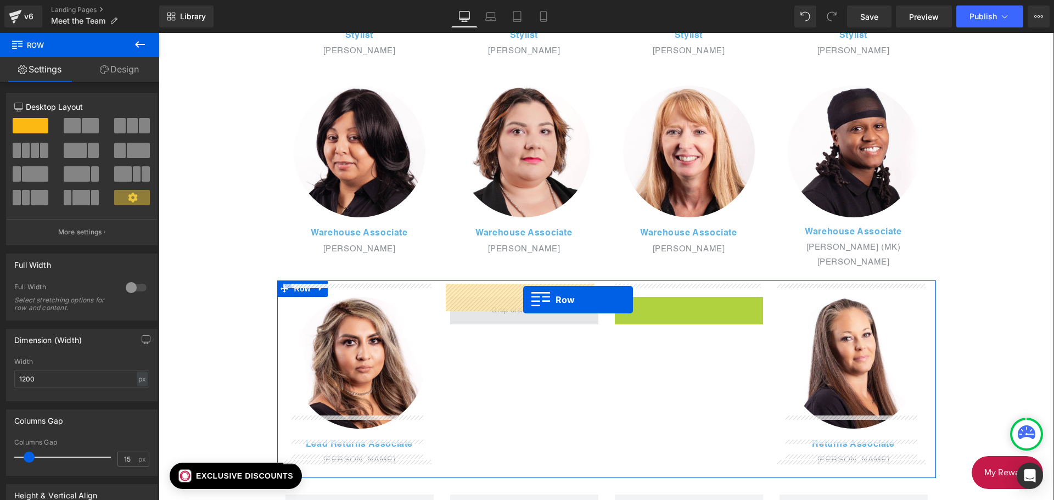
drag, startPoint x: 622, startPoint y: 294, endPoint x: 523, endPoint y: 300, distance: 99.0
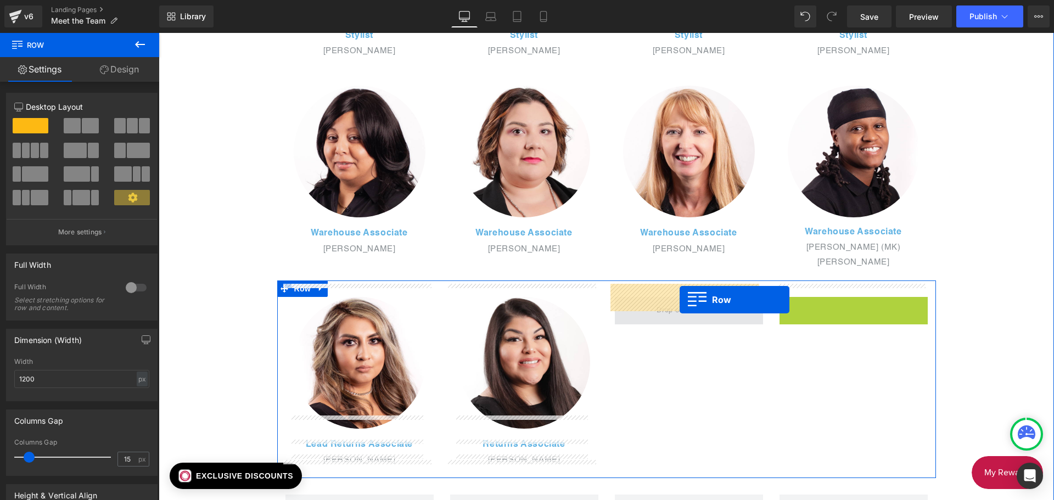
drag, startPoint x: 783, startPoint y: 296, endPoint x: 680, endPoint y: 300, distance: 103.8
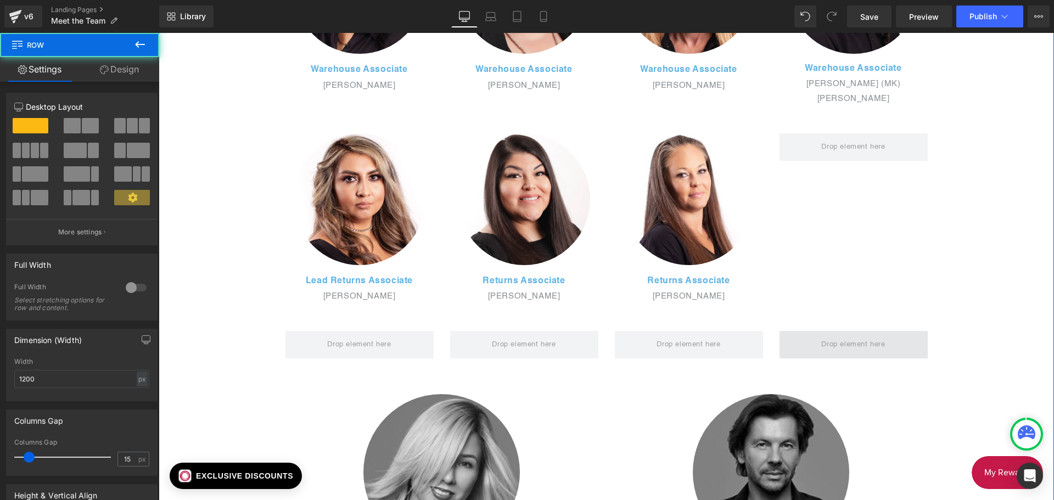
scroll to position [2129, 0]
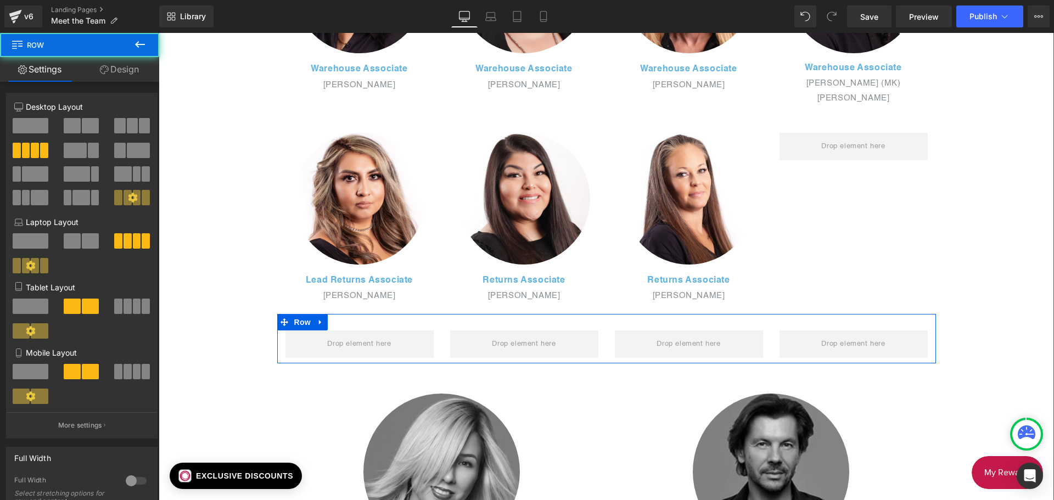
click at [933, 321] on div at bounding box center [934, 338] width 3 height 49
click at [321, 314] on link at bounding box center [320, 322] width 14 height 16
click at [342, 314] on link at bounding box center [349, 322] width 14 height 16
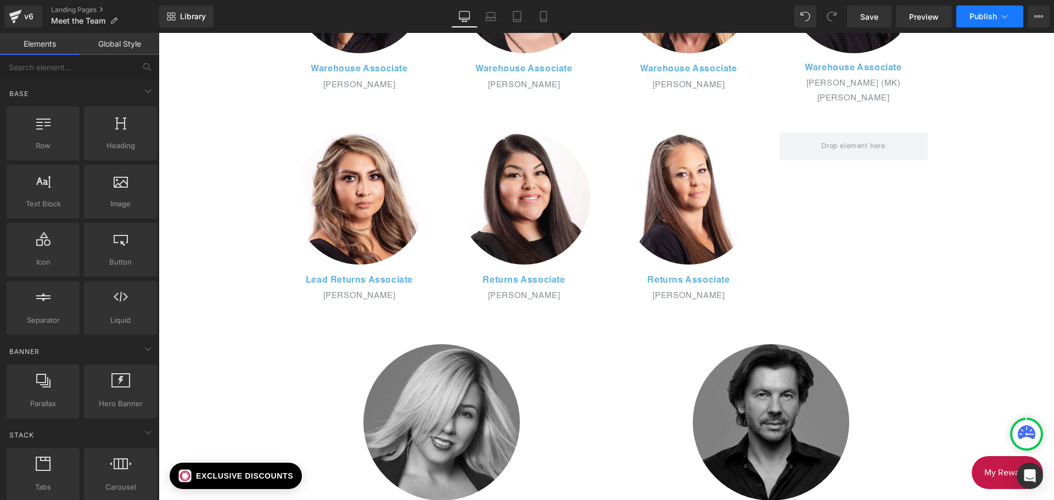
click at [967, 21] on button "Publish" at bounding box center [989, 16] width 67 height 22
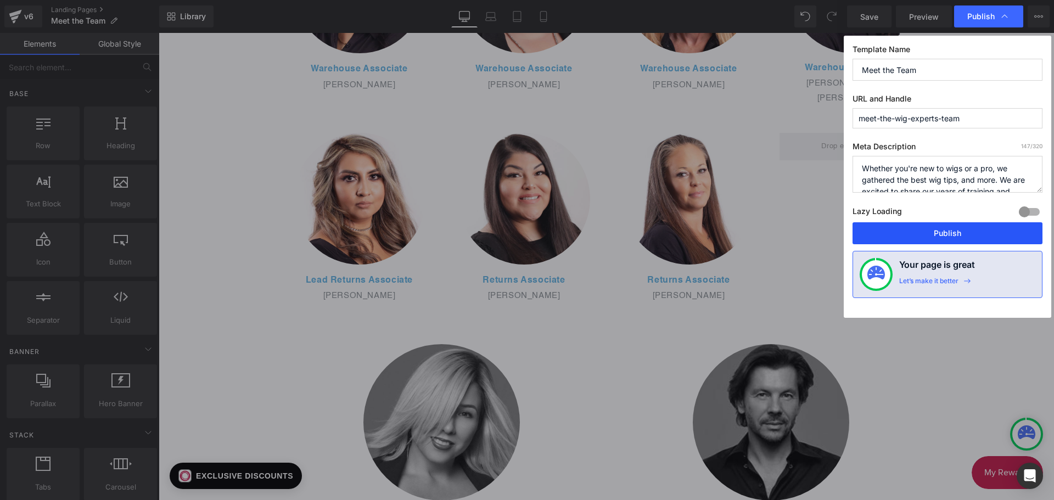
drag, startPoint x: 898, startPoint y: 224, endPoint x: 738, endPoint y: 192, distance: 163.0
click at [897, 225] on button "Publish" at bounding box center [947, 233] width 190 height 22
